Goal: Check status: Check status

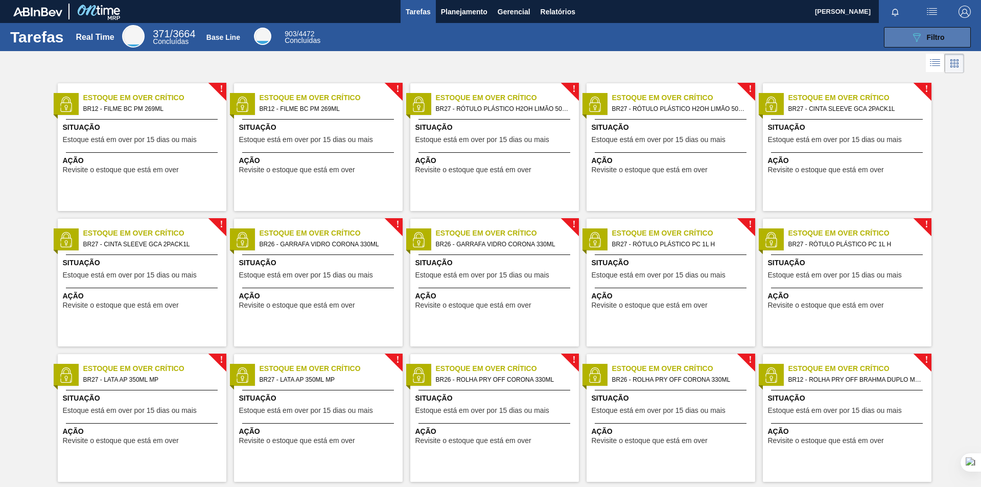
click at [915, 34] on icon "089F7B8B-B2A5-4AFE-B5C0-19BA573D28AC" at bounding box center [916, 37] width 12 height 12
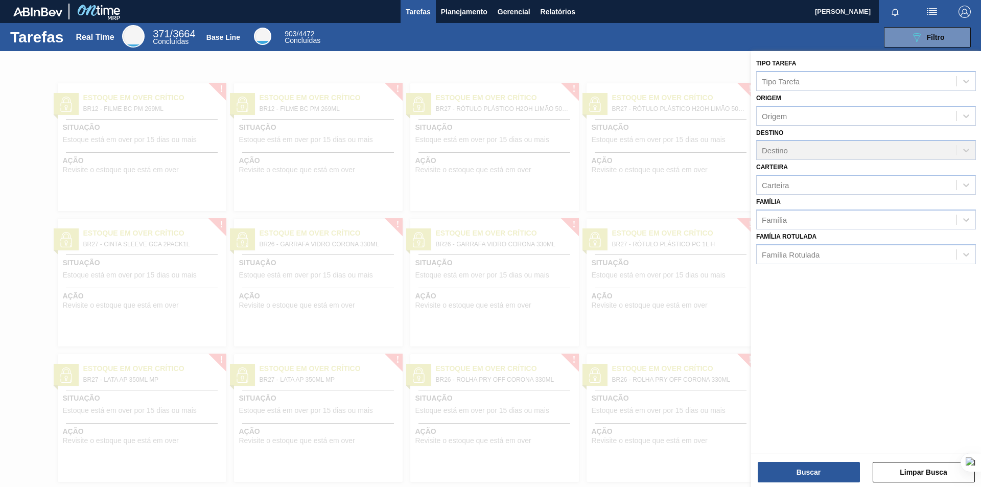
click at [929, 8] on img "button" at bounding box center [932, 12] width 12 height 12
click at [650, 21] on div at bounding box center [490, 243] width 981 height 487
click at [564, 7] on span "Relatórios" at bounding box center [557, 12] width 35 height 12
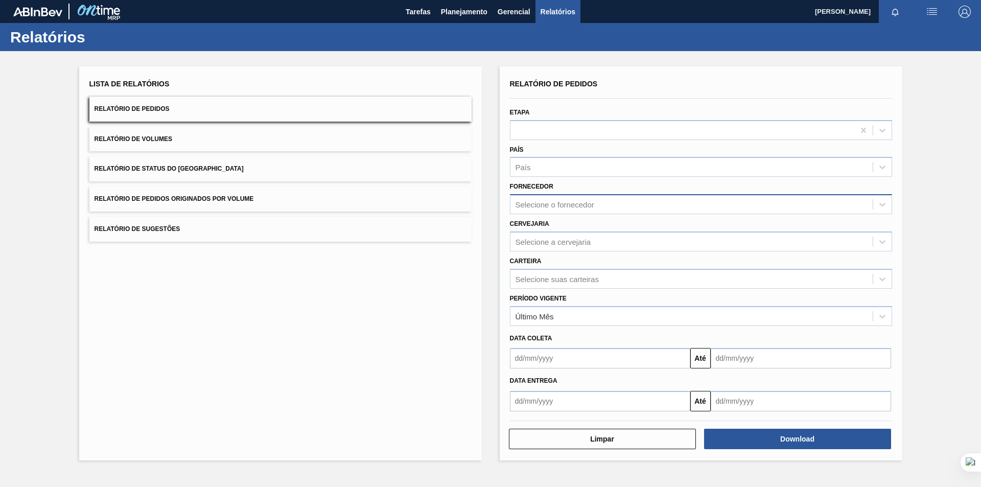
click at [598, 204] on div "Selecione o fornecedor" at bounding box center [691, 204] width 362 height 15
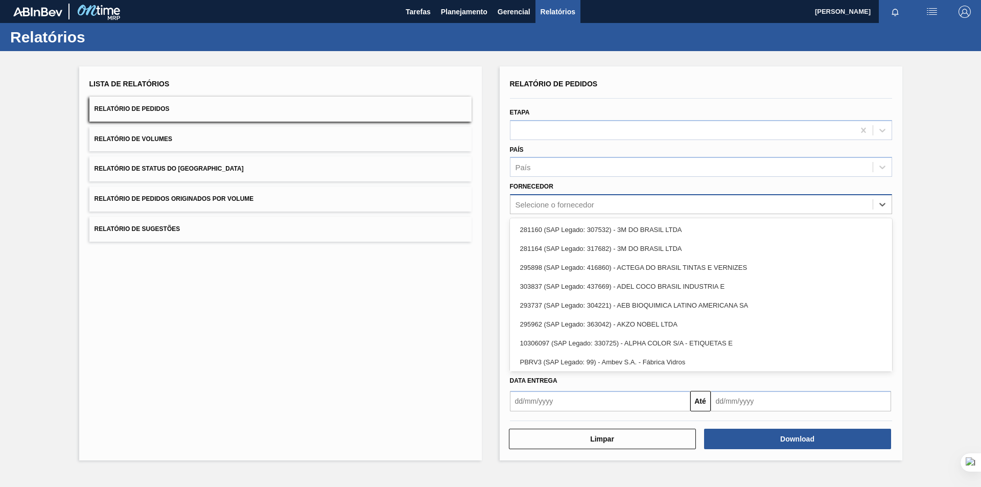
click at [598, 204] on div "Selecione o fornecedor" at bounding box center [691, 204] width 362 height 15
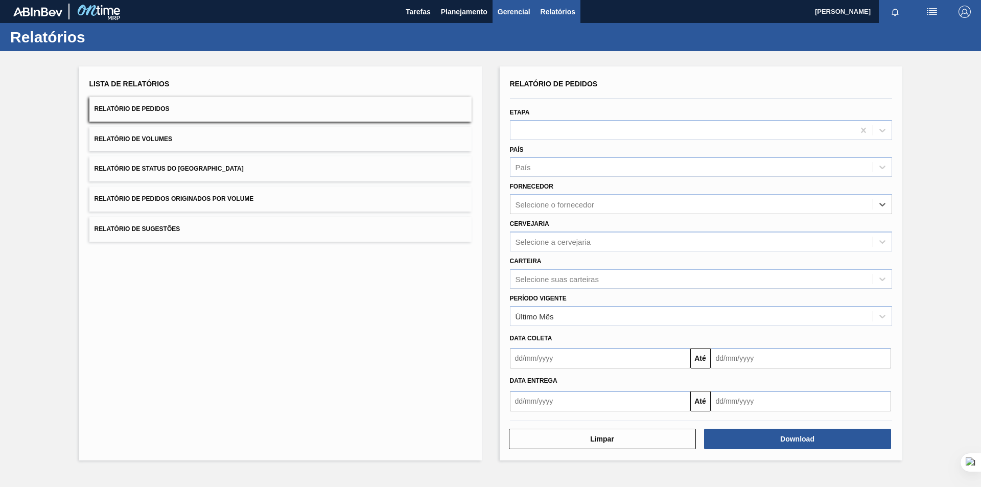
click at [496, 9] on button "Gerencial" at bounding box center [513, 11] width 43 height 23
click at [463, 7] on div at bounding box center [490, 243] width 981 height 487
click at [469, 11] on span "Planejamento" at bounding box center [464, 12] width 46 height 12
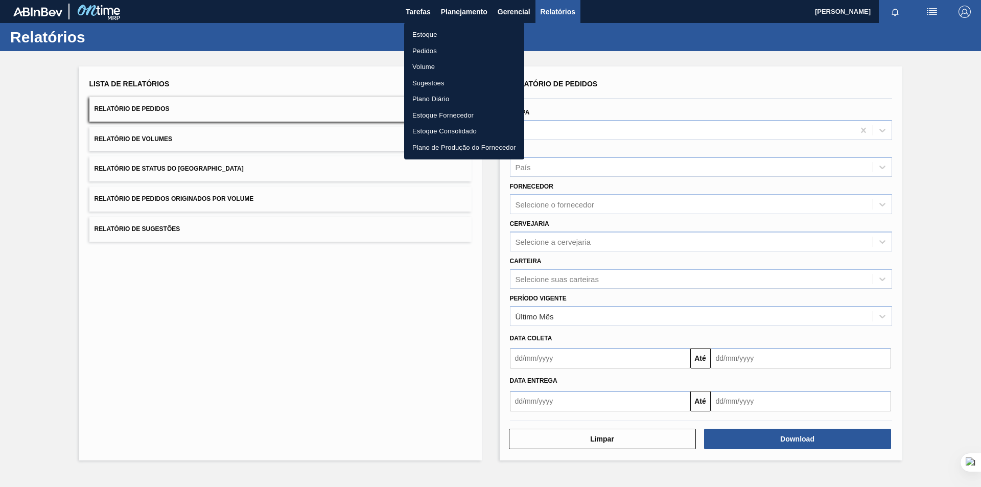
click at [415, 50] on li "Pedidos" at bounding box center [464, 51] width 120 height 16
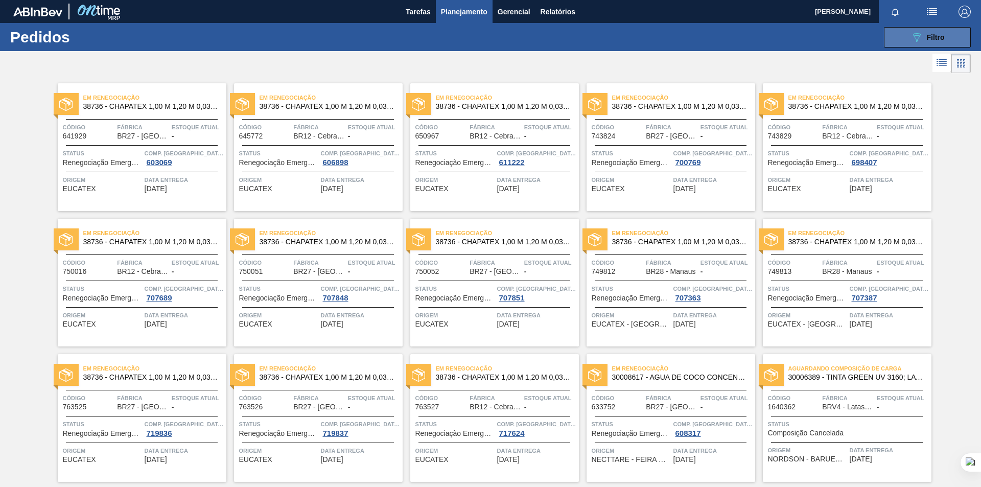
click at [916, 32] on icon "089F7B8B-B2A5-4AFE-B5C0-19BA573D28AC" at bounding box center [916, 37] width 12 height 12
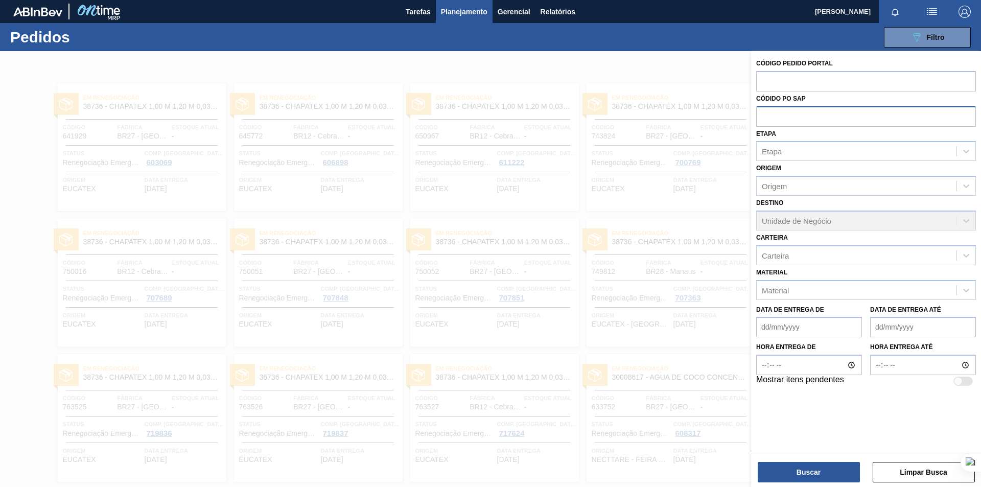
click at [860, 115] on input "text" at bounding box center [866, 115] width 220 height 19
paste input "5800319587"
type input "5800319587"
click at [840, 467] on button "Buscar" at bounding box center [808, 472] width 102 height 20
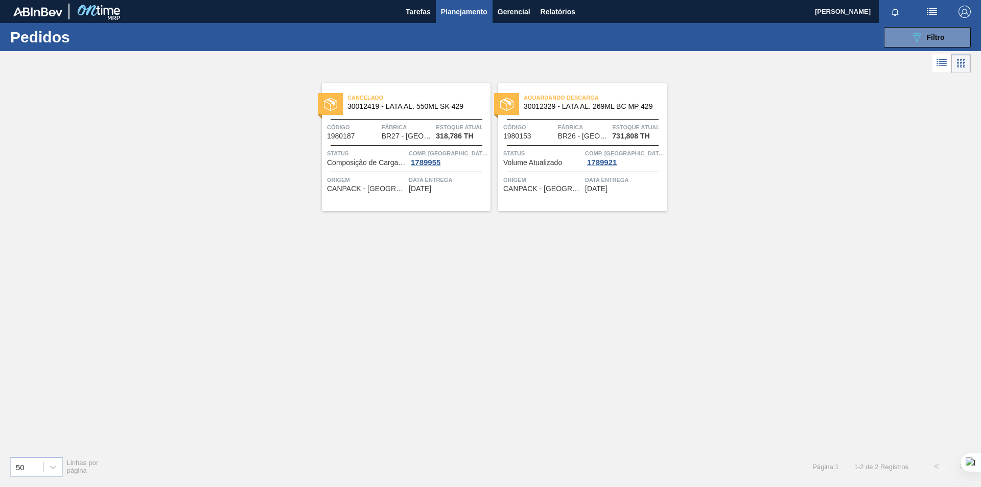
click at [567, 98] on span "Aguardando Descarga" at bounding box center [595, 97] width 143 height 10
click at [606, 160] on div "1789921" at bounding box center [602, 162] width 34 height 8
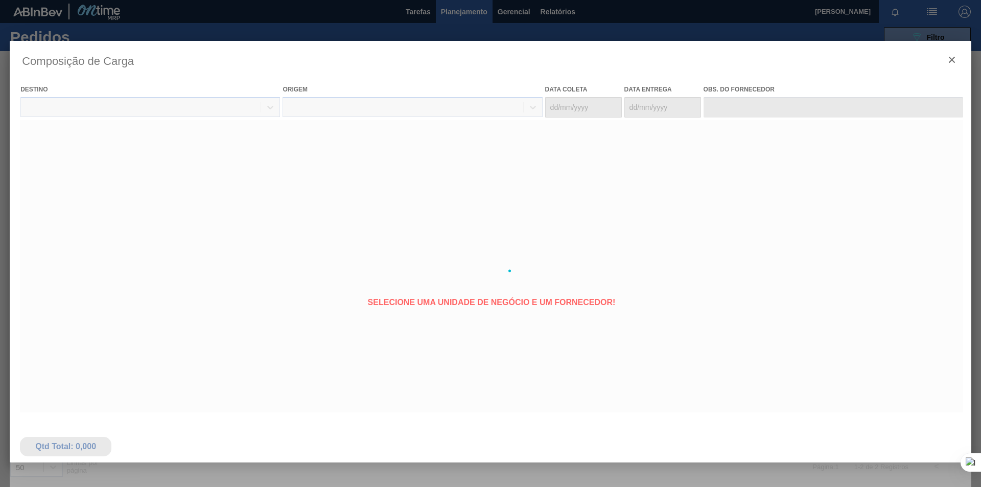
type coleta "[DATE]"
type entrega "[DATE]"
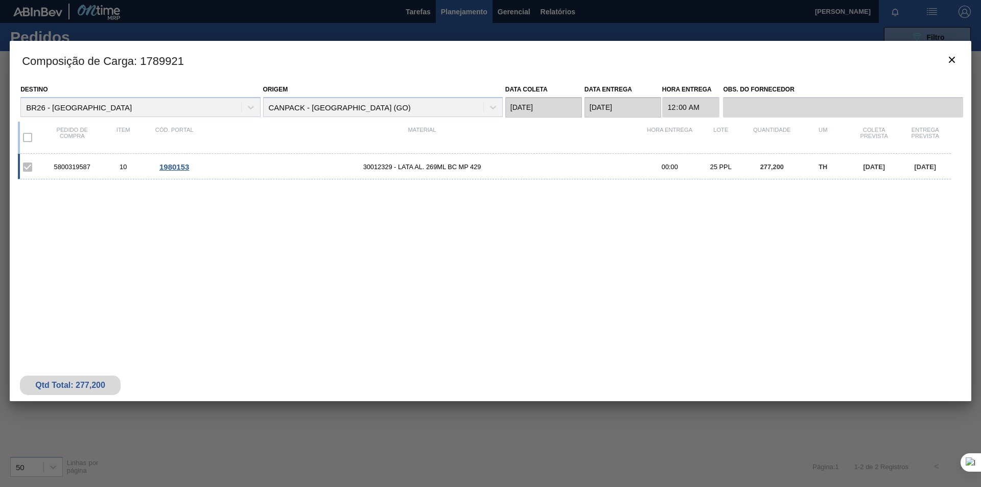
click at [174, 164] on span "1980153" at bounding box center [174, 166] width 30 height 9
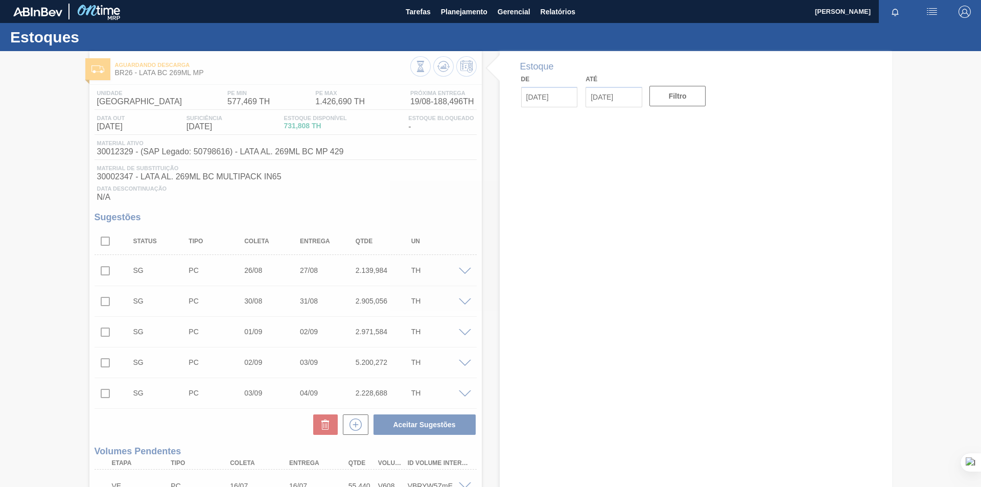
type input "[DATE]"
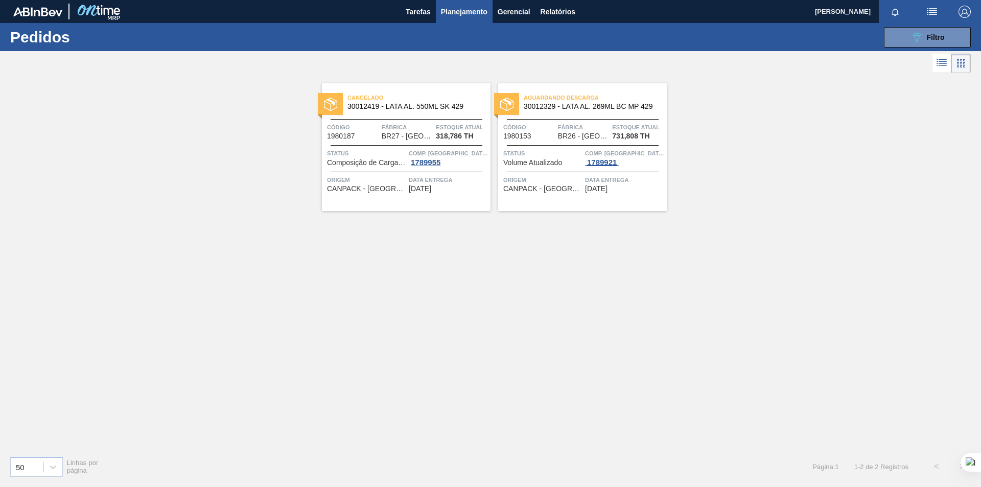
click at [605, 161] on div "1789921" at bounding box center [602, 162] width 34 height 8
